Goal: Find specific page/section: Find specific page/section

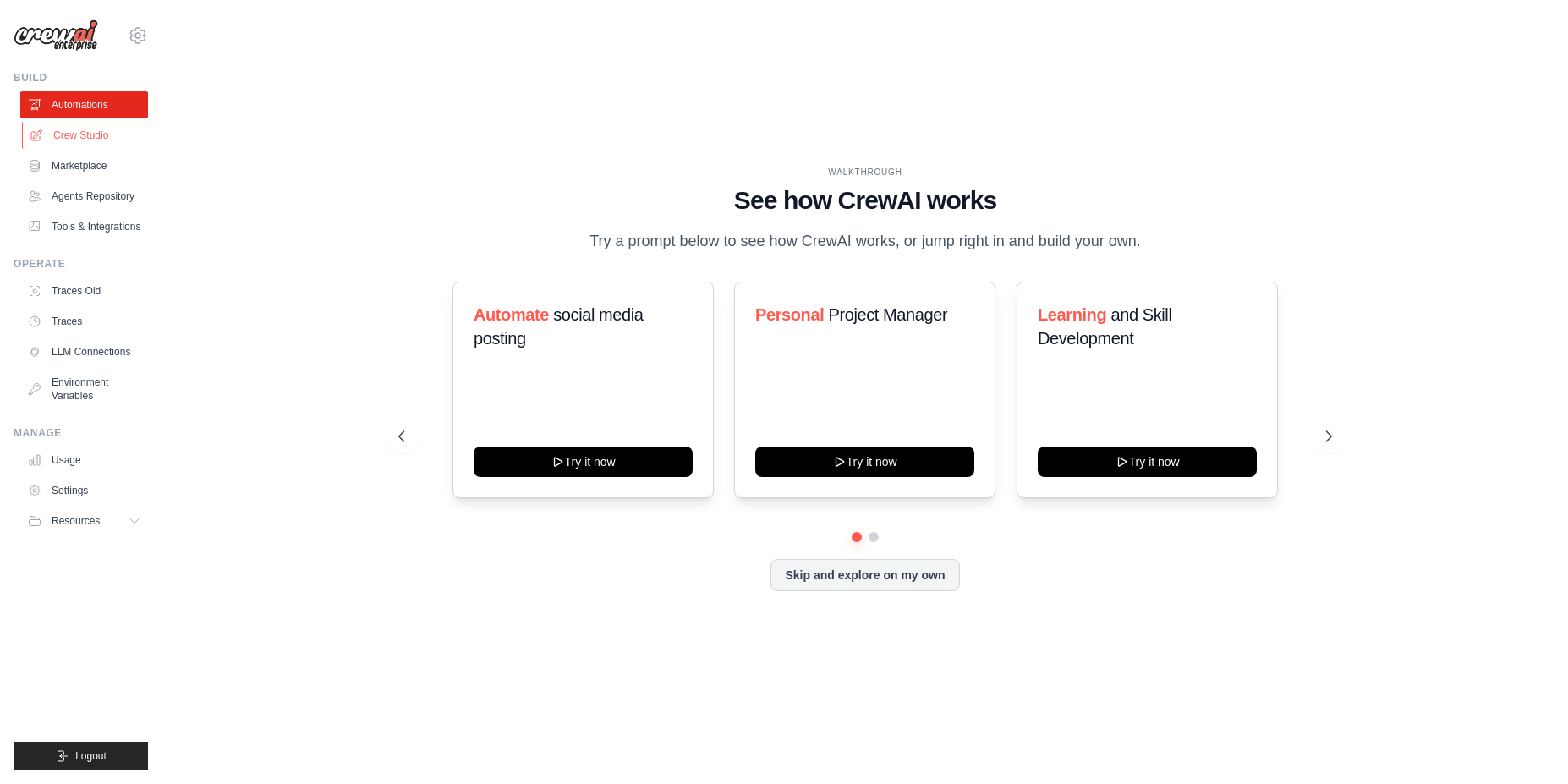
click at [75, 141] on link "Crew Studio" at bounding box center [86, 136] width 128 height 28
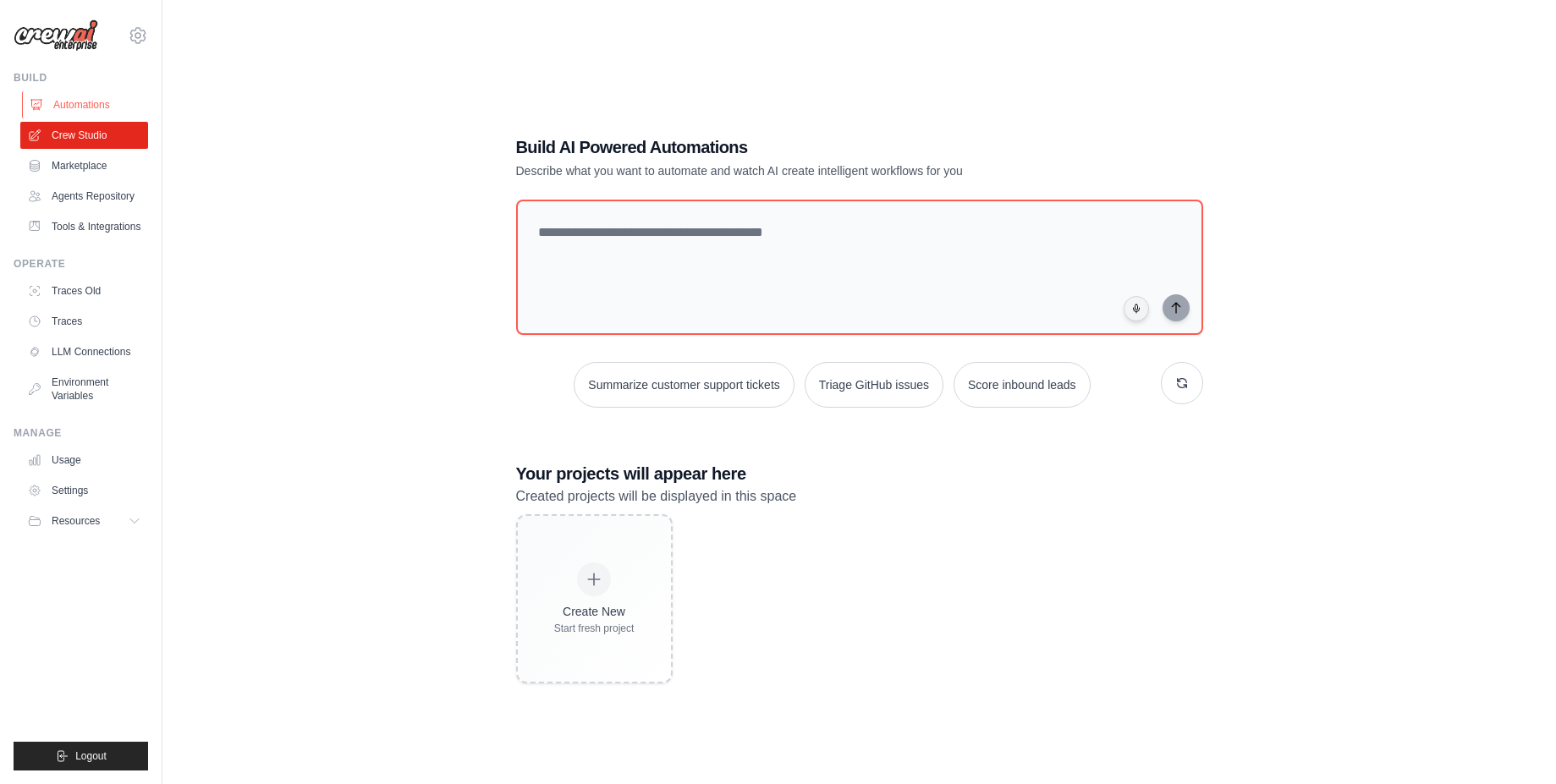
click at [72, 98] on link "Automations" at bounding box center [86, 105] width 128 height 28
